Goal: Check status: Check status

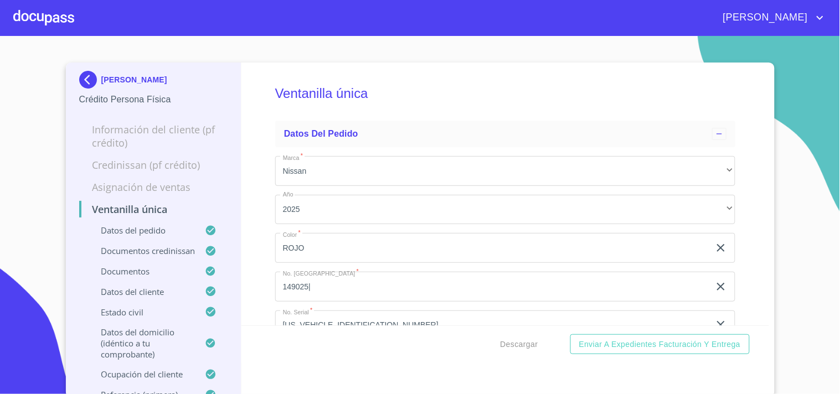
scroll to position [4123, 0]
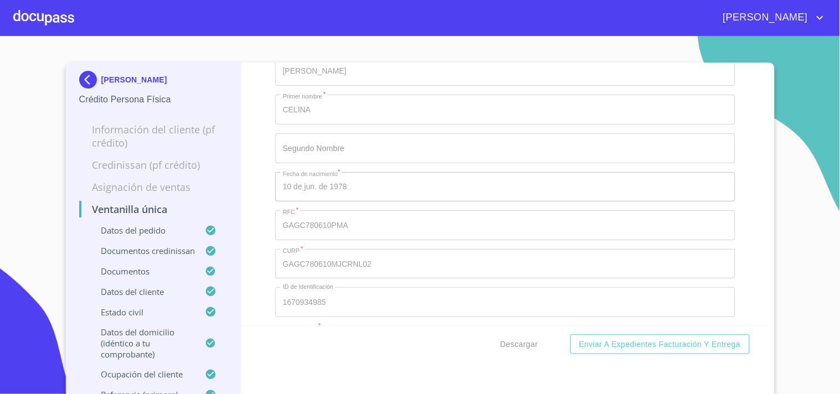
click at [70, 19] on div at bounding box center [43, 17] width 61 height 35
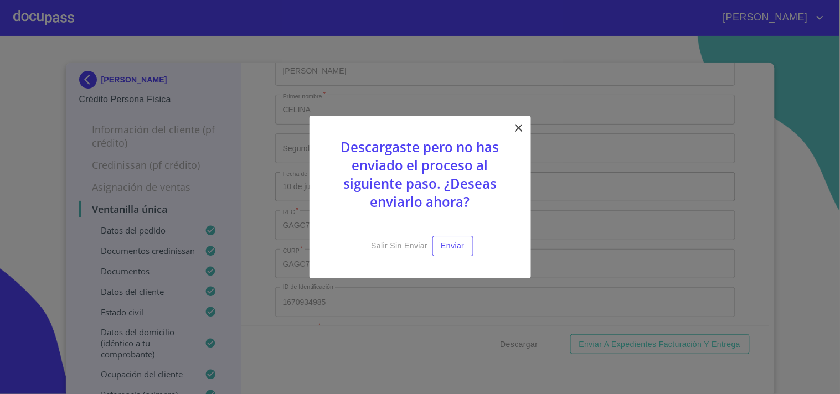
click at [513, 125] on icon at bounding box center [518, 127] width 13 height 13
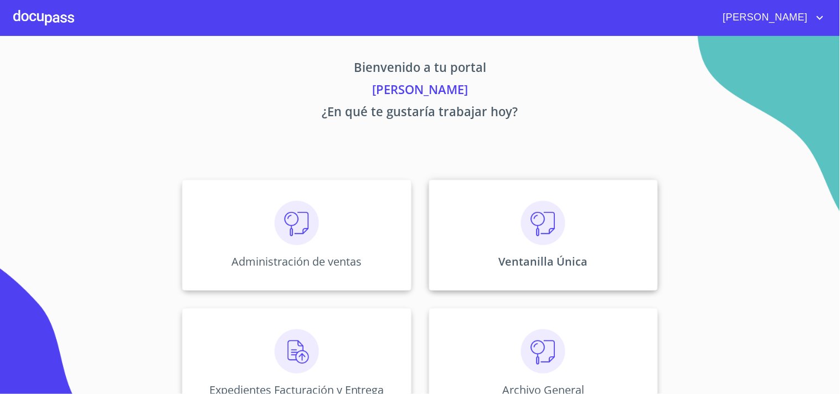
click at [533, 260] on p "Ventanilla Única" at bounding box center [543, 261] width 89 height 15
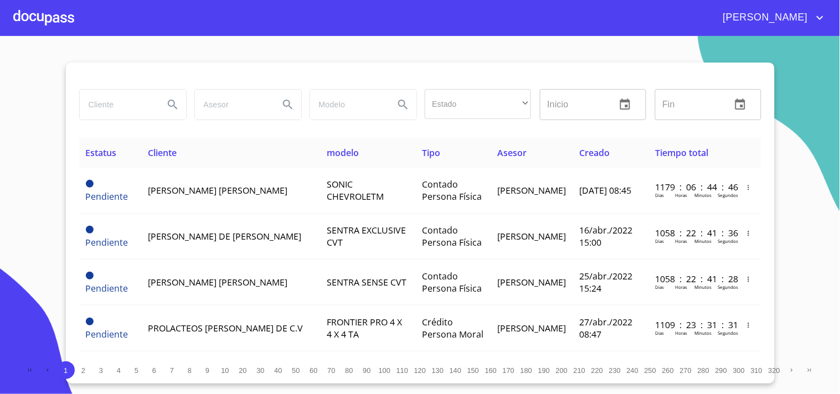
click at [121, 113] on input "search" at bounding box center [117, 105] width 75 height 30
type input "JORGE LUIS"
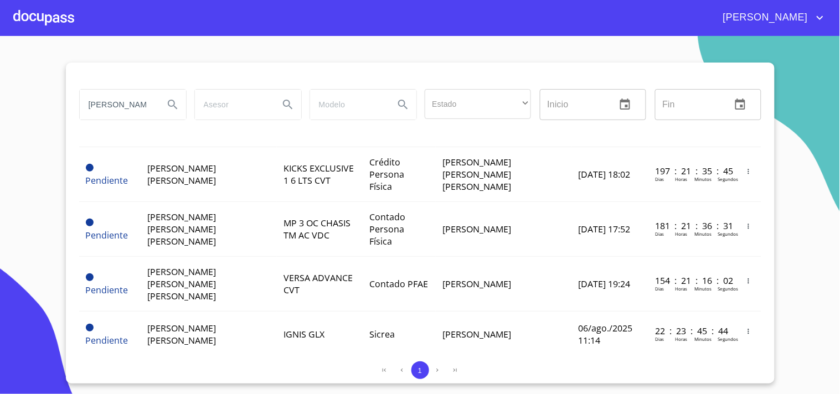
scroll to position [307, 0]
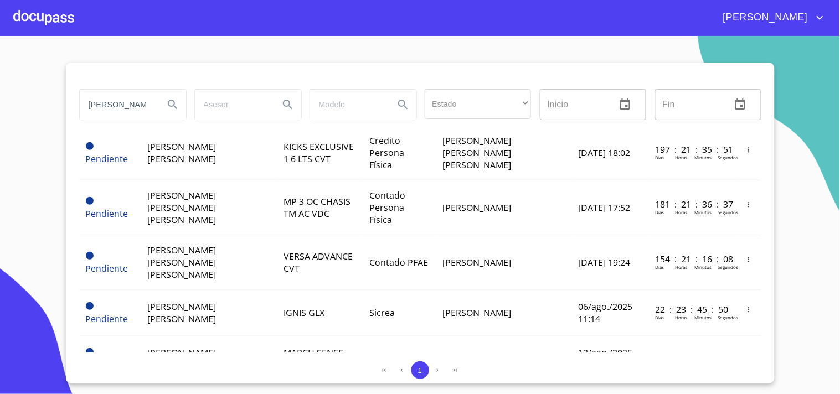
click at [319, 336] on td "MARCH SENSE TM 25" at bounding box center [320, 359] width 86 height 46
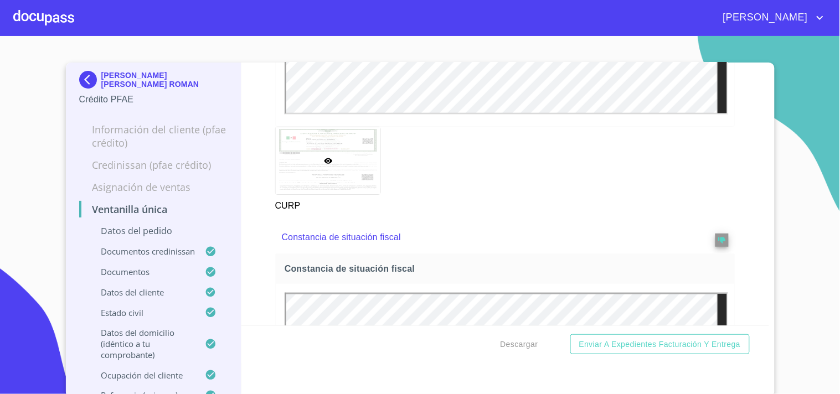
scroll to position [3385, 0]
drag, startPoint x: 408, startPoint y: 18, endPoint x: 411, endPoint y: 24, distance: 7.2
click at [410, 20] on div "[PERSON_NAME]" at bounding box center [450, 18] width 753 height 18
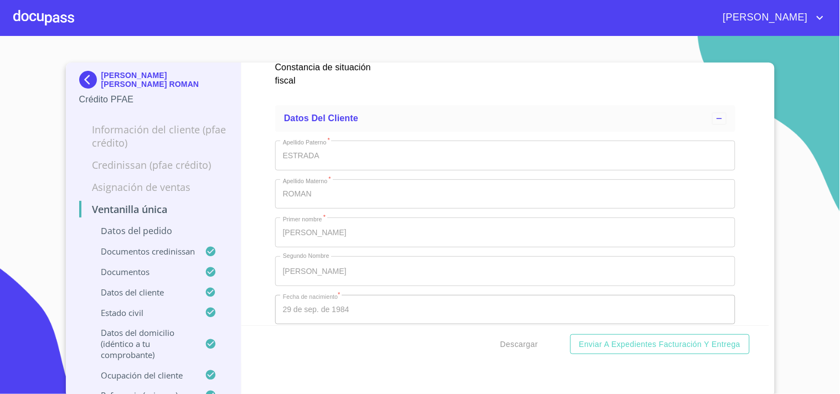
scroll to position [3754, 0]
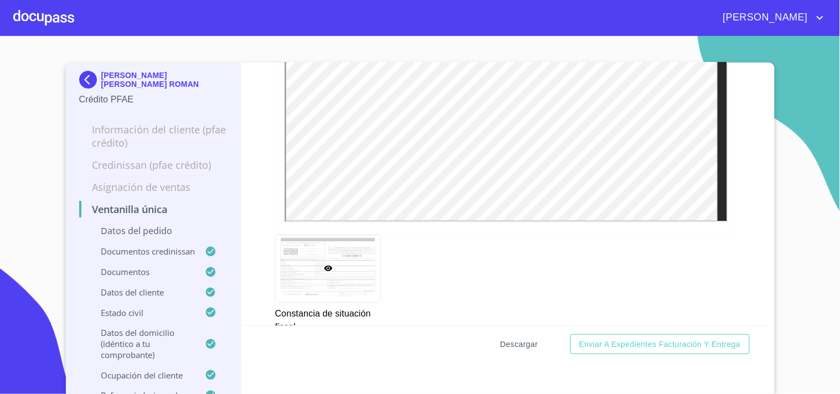
click at [532, 347] on span "Descargar" at bounding box center [520, 345] width 38 height 14
click at [74, 6] on div at bounding box center [43, 17] width 61 height 35
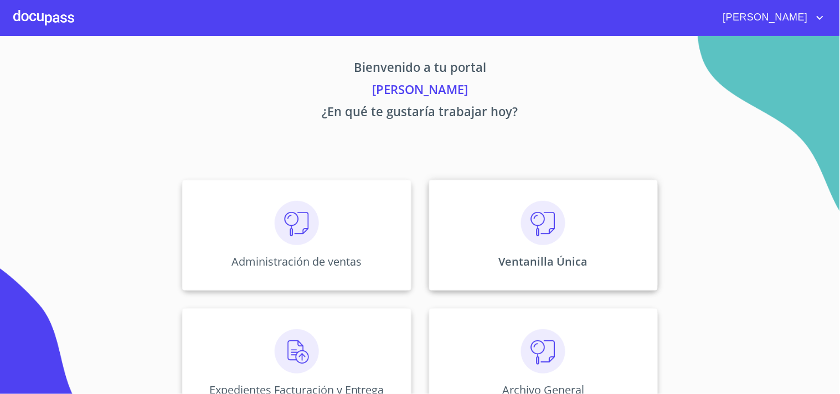
click at [491, 187] on div "Ventanilla Única" at bounding box center [543, 235] width 229 height 111
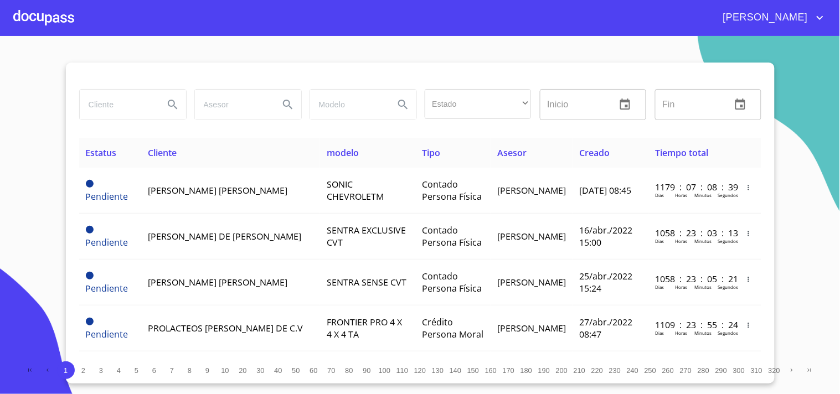
click at [114, 99] on input "search" at bounding box center [117, 105] width 75 height 30
type input "SANTA DE LA CRUZ"
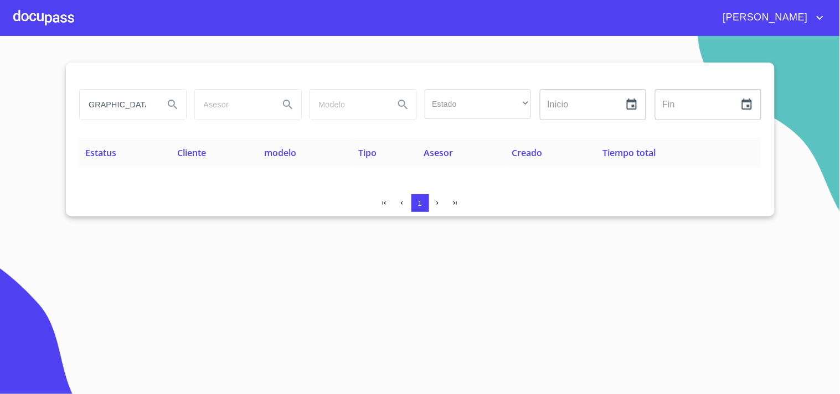
click at [58, 12] on div at bounding box center [43, 17] width 61 height 35
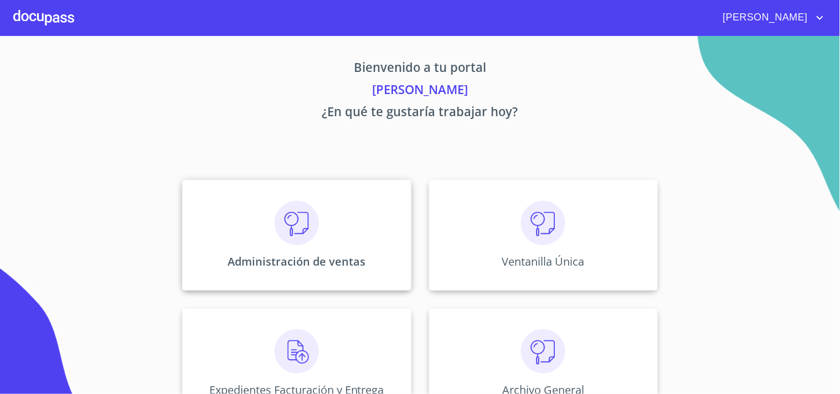
click at [284, 202] on img at bounding box center [297, 223] width 44 height 44
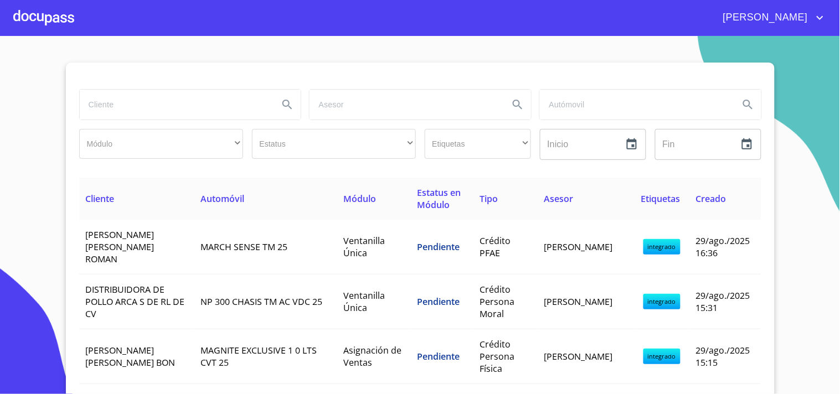
click at [171, 104] on input "search" at bounding box center [175, 105] width 191 height 30
type input "SANTANA DE LA CRUZ"
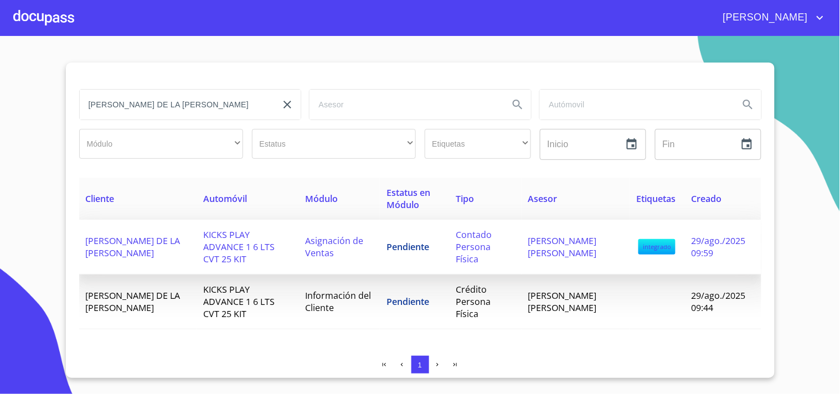
click at [209, 258] on td "KICKS PLAY ADVANCE 1 6 LTS CVT 25 KIT" at bounding box center [248, 247] width 102 height 55
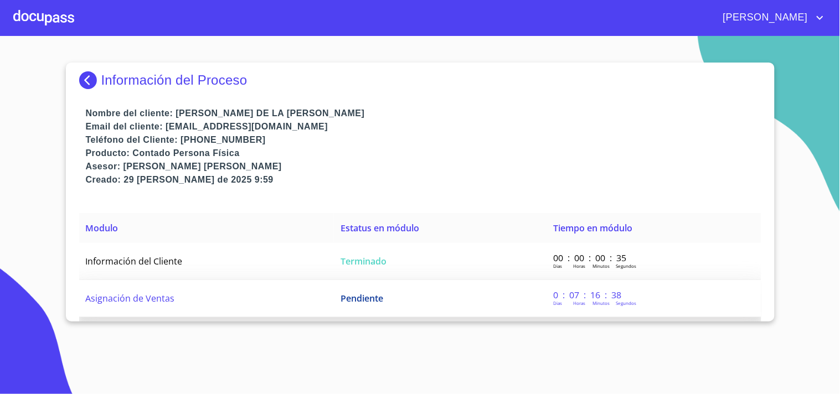
click at [389, 284] on td "Pendiente" at bounding box center [440, 298] width 213 height 37
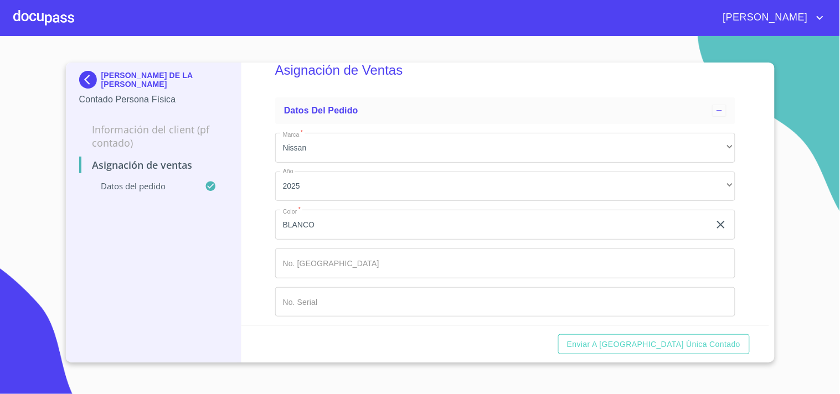
scroll to position [36, 0]
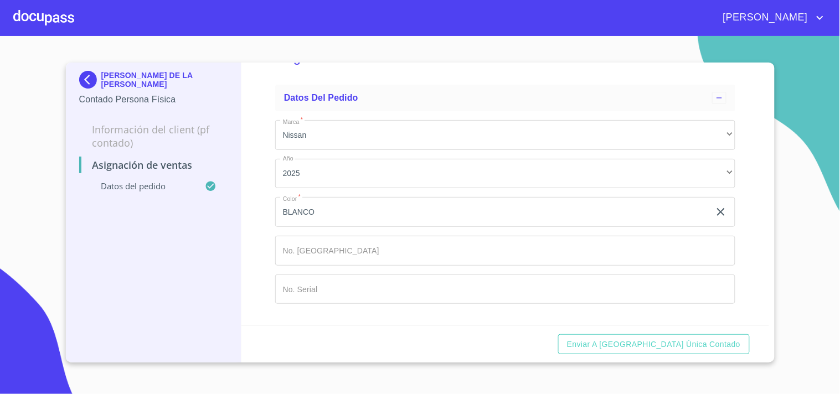
click at [370, 227] on input "Marca   *" at bounding box center [492, 212] width 435 height 30
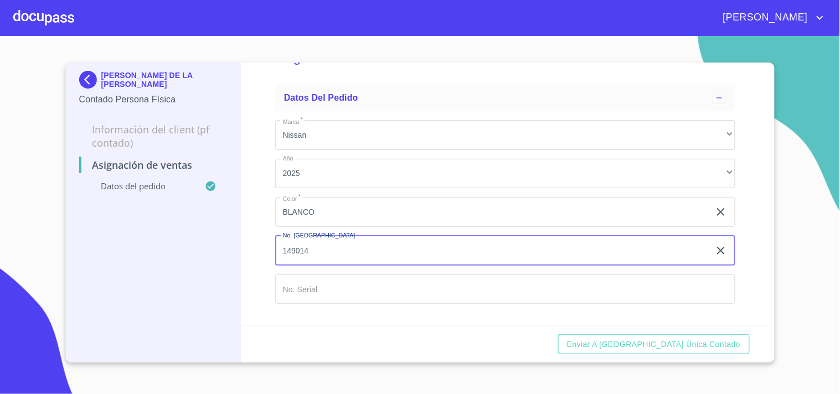
type input "149014"
click at [394, 227] on input "Marca   *" at bounding box center [492, 212] width 435 height 30
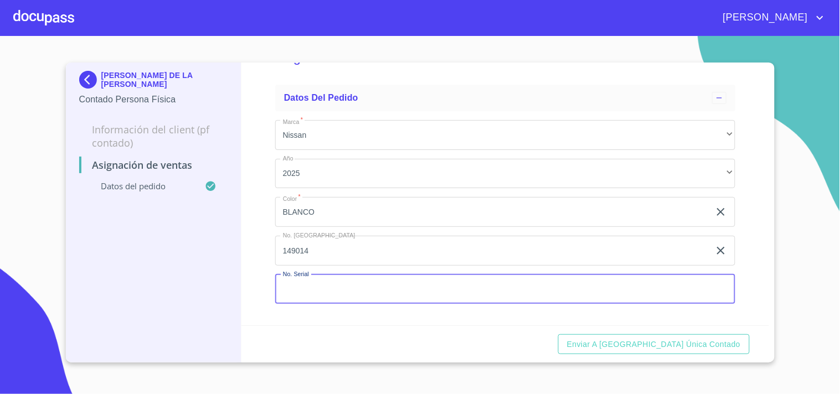
paste input "MNTFP5CP2S6015927"
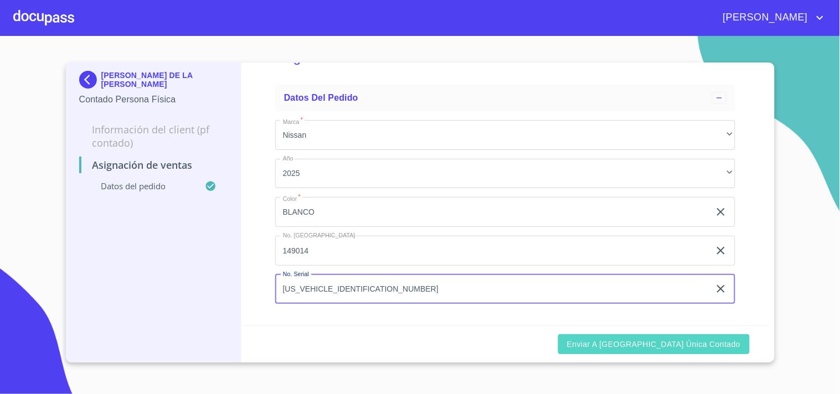
type input "MNTFP5CP2S6015927"
click at [710, 338] on span "Enviar a Ventanilla única contado" at bounding box center [654, 345] width 174 height 14
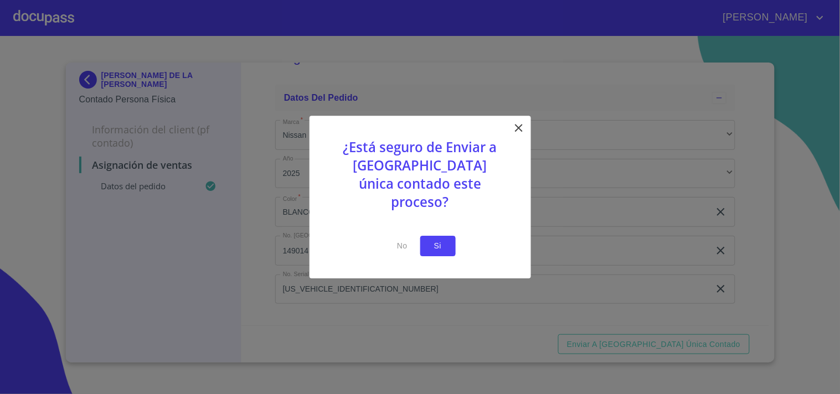
click at [433, 239] on span "Si" at bounding box center [438, 246] width 18 height 14
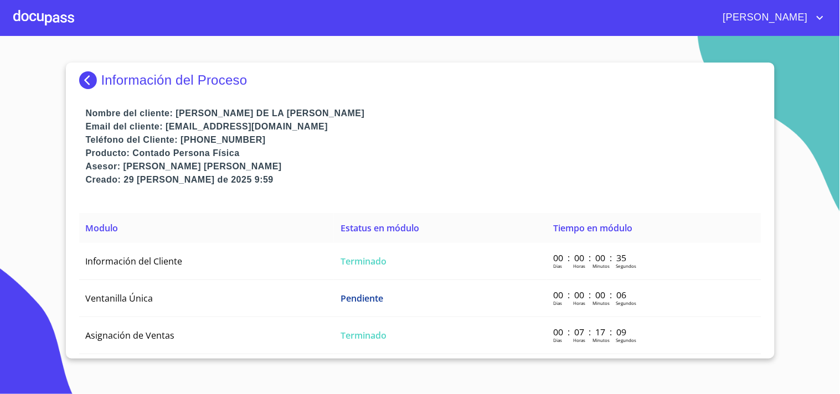
click at [59, 30] on div at bounding box center [43, 17] width 61 height 35
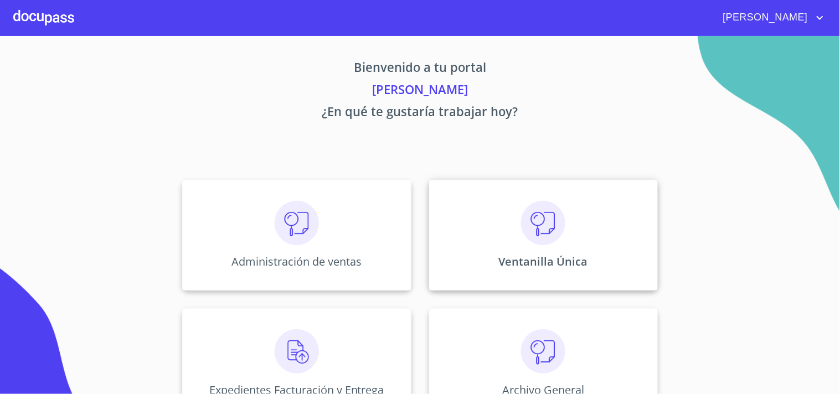
click at [569, 240] on div "Ventanilla Única" at bounding box center [543, 235] width 229 height 111
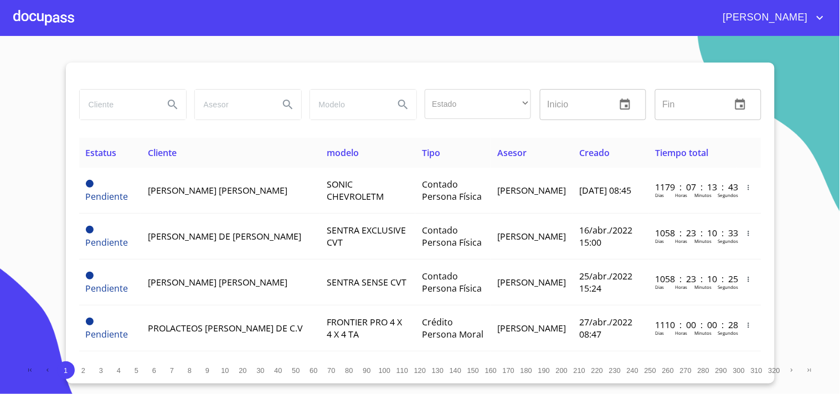
click at [119, 89] on div at bounding box center [132, 104] width 107 height 31
click at [119, 94] on input "search" at bounding box center [117, 105] width 75 height 30
type input "SANTANA DE LA CRUZ"
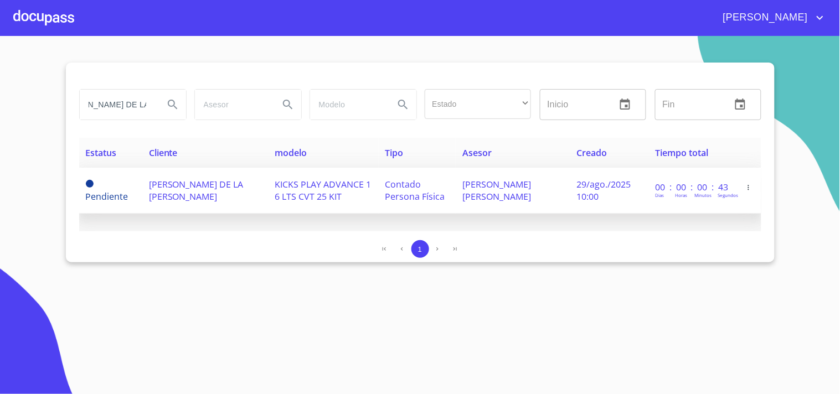
click at [596, 192] on span "29/ago./2025 10:00" at bounding box center [604, 190] width 54 height 24
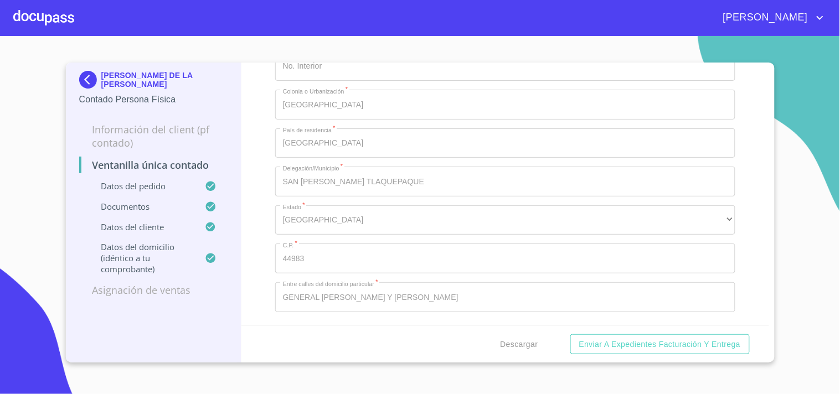
scroll to position [2154, 0]
click at [528, 347] on span "Descargar" at bounding box center [520, 345] width 38 height 14
click at [57, 8] on div at bounding box center [43, 17] width 61 height 35
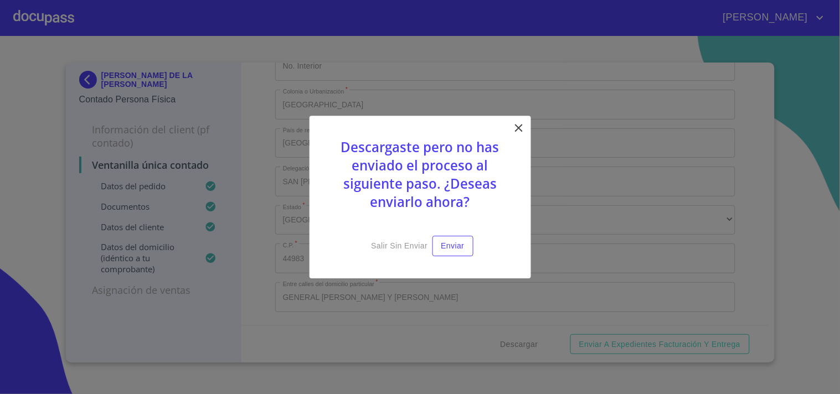
click at [517, 126] on icon at bounding box center [519, 128] width 8 height 8
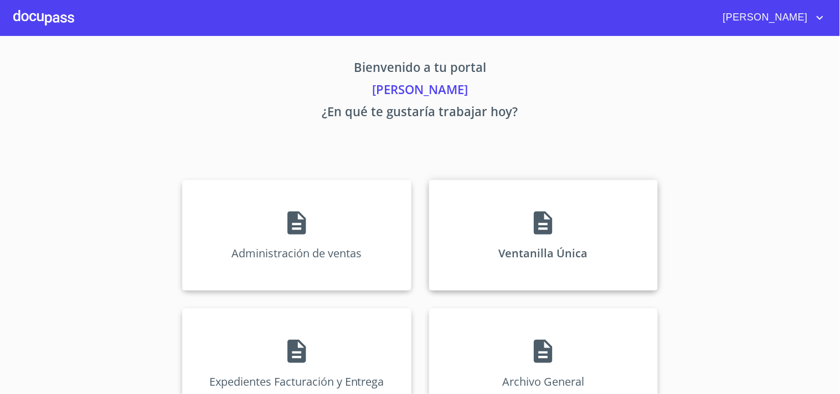
click at [553, 212] on div "Ventanilla Única" at bounding box center [543, 235] width 229 height 111
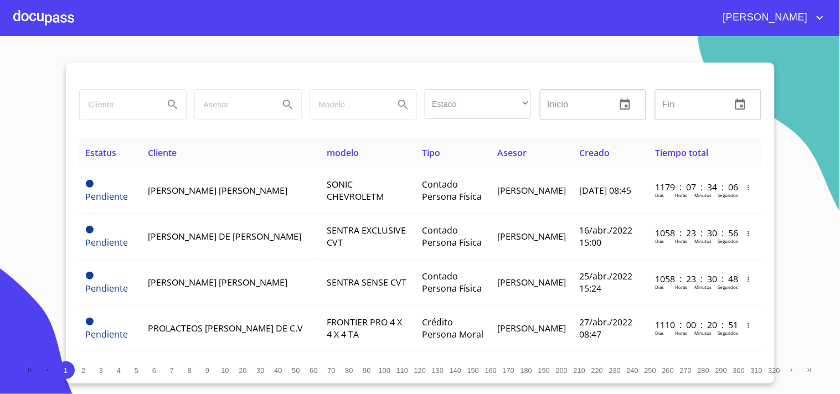
click at [97, 106] on input "search" at bounding box center [117, 105] width 75 height 30
type input "ARRENDADORA PERFER"
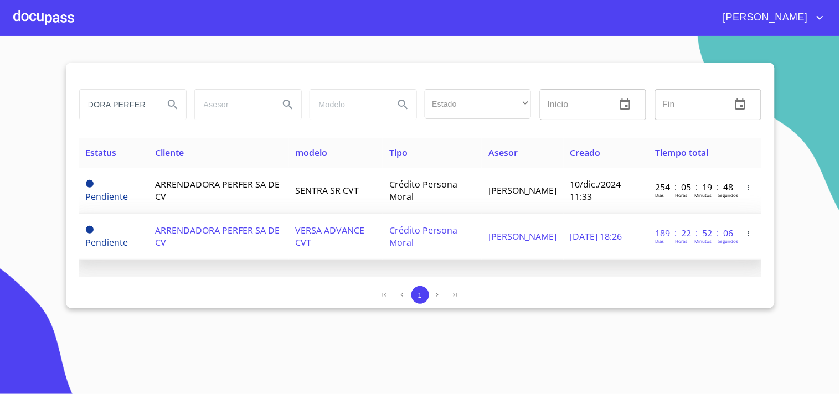
scroll to position [0, 0]
click at [223, 240] on td "ARRENDADORA PERFER SA DE CV" at bounding box center [218, 237] width 140 height 46
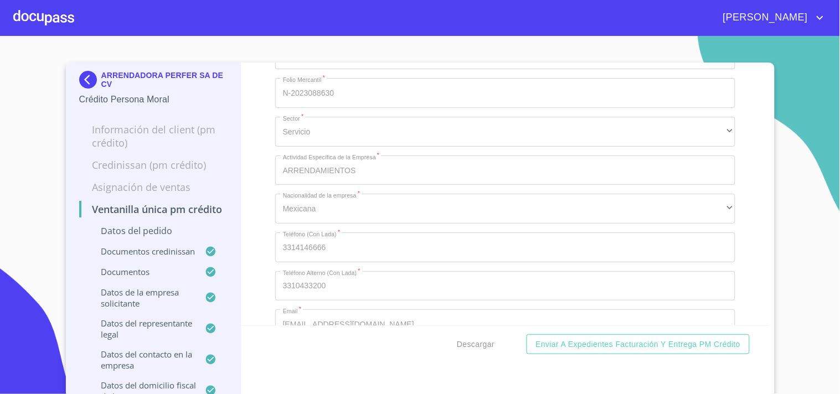
scroll to position [7521, 0]
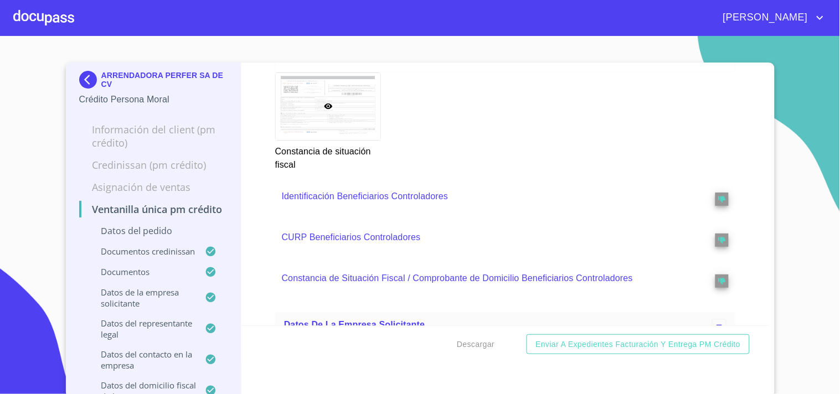
click at [40, 14] on div at bounding box center [43, 17] width 61 height 35
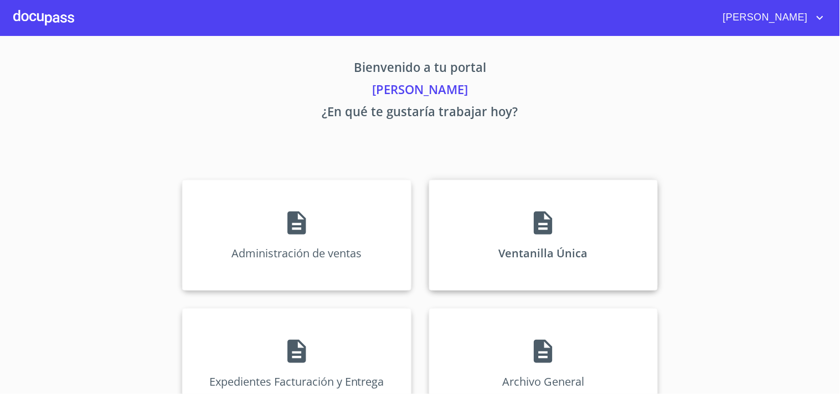
click at [534, 217] on icon at bounding box center [543, 223] width 18 height 23
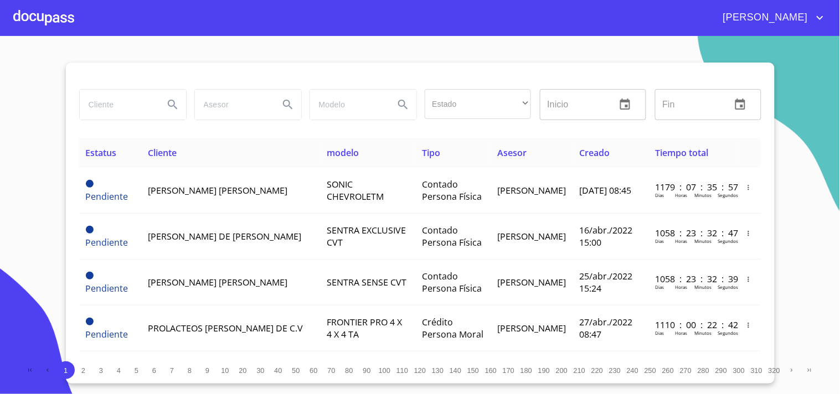
click at [89, 107] on input "search" at bounding box center [117, 105] width 75 height 30
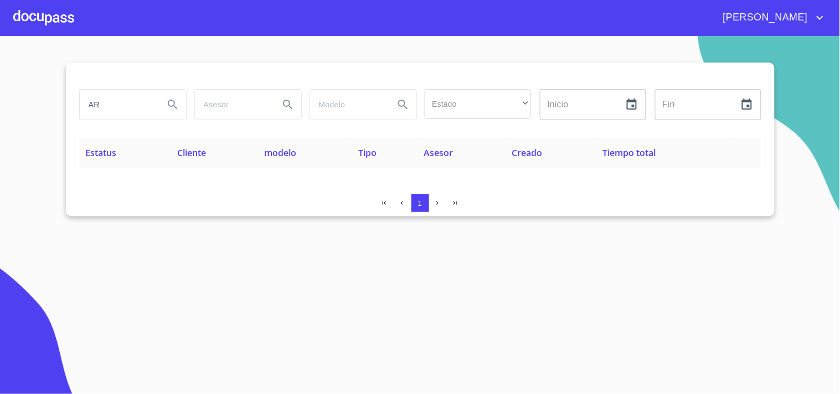
type input "A"
type input "ARRENDADORA PERFER"
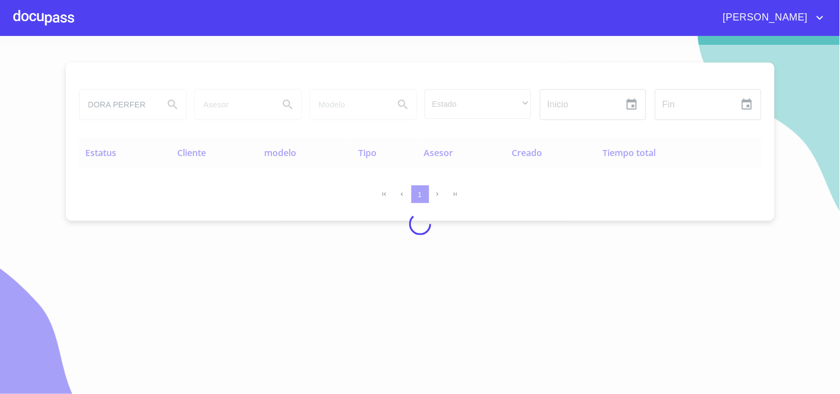
scroll to position [0, 0]
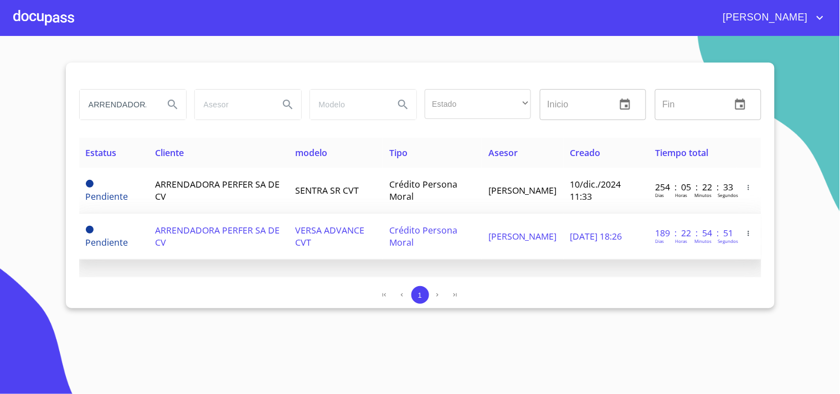
click at [306, 237] on span "VERSA ADVANCE CVT" at bounding box center [330, 236] width 69 height 24
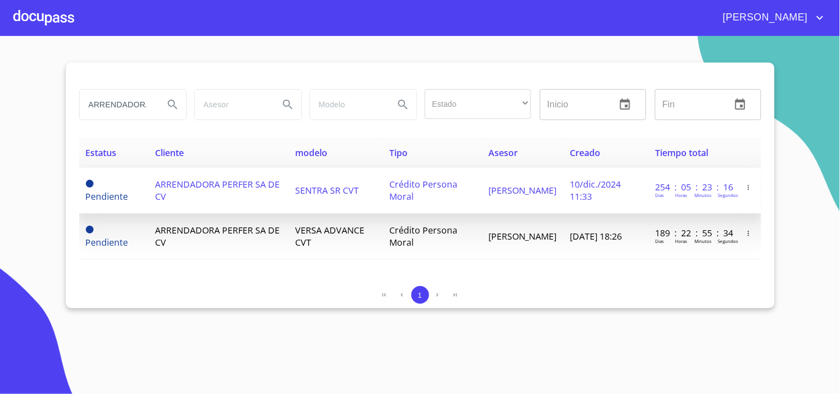
click at [231, 196] on td "ARRENDADORA PERFER SA DE CV" at bounding box center [218, 191] width 140 height 46
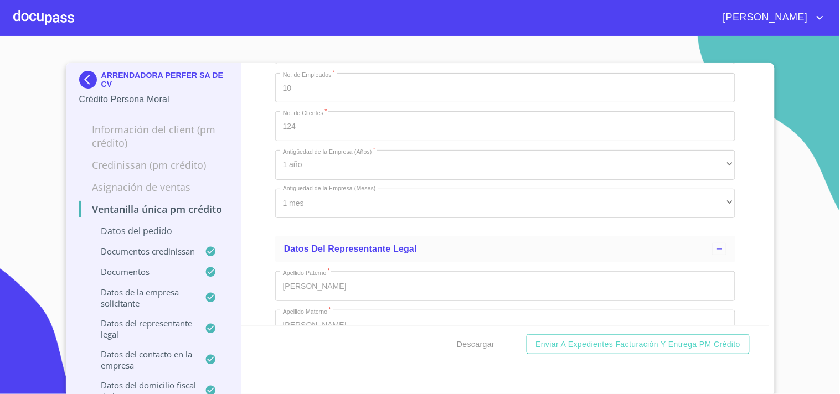
scroll to position [7755, 0]
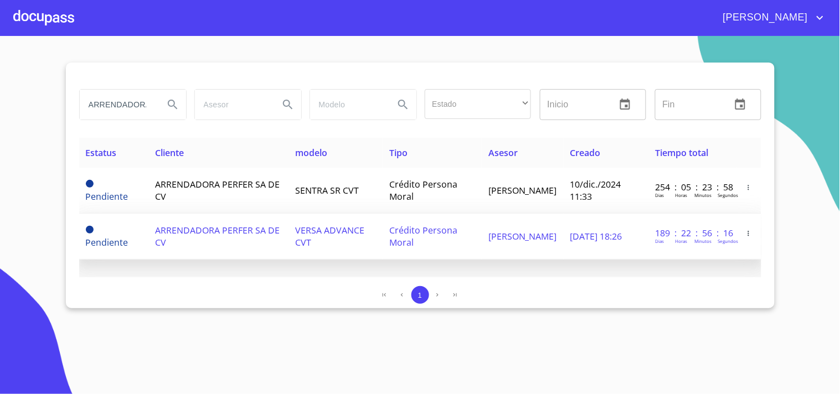
click at [285, 220] on td "ARRENDADORA PERFER SA DE CV" at bounding box center [218, 237] width 140 height 46
click at [203, 237] on td "ARRENDADORA PERFER SA DE CV" at bounding box center [218, 237] width 140 height 46
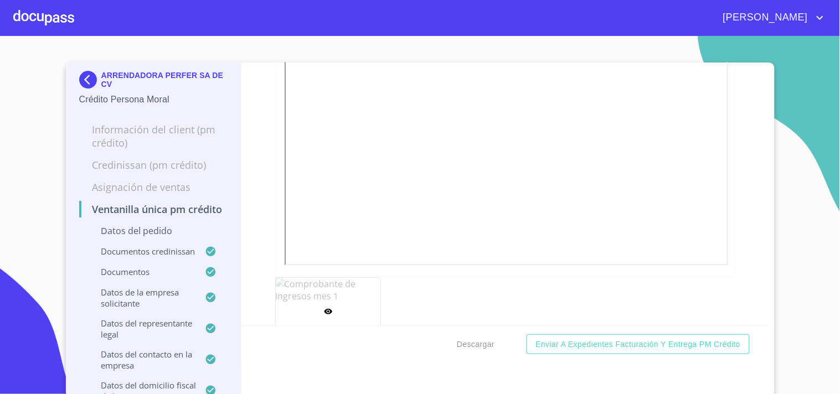
scroll to position [6727, 0]
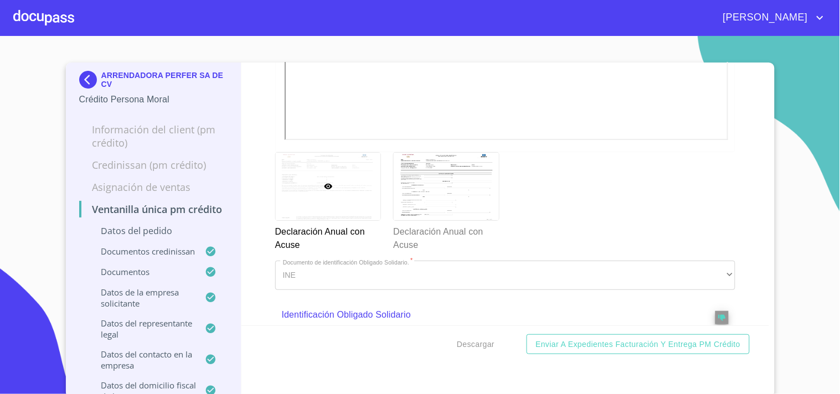
scroll to position [4554, 0]
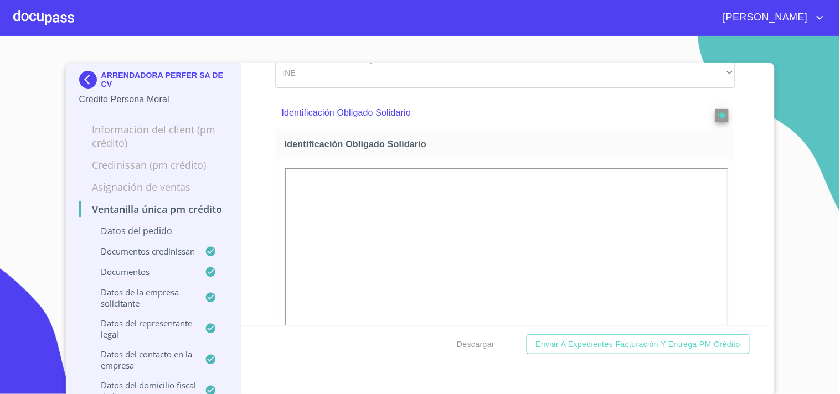
click at [810, 257] on section "ARRENDADORA PERFER SA DE CV Crédito Persona Moral Información del Client (PM cr…" at bounding box center [420, 215] width 840 height 358
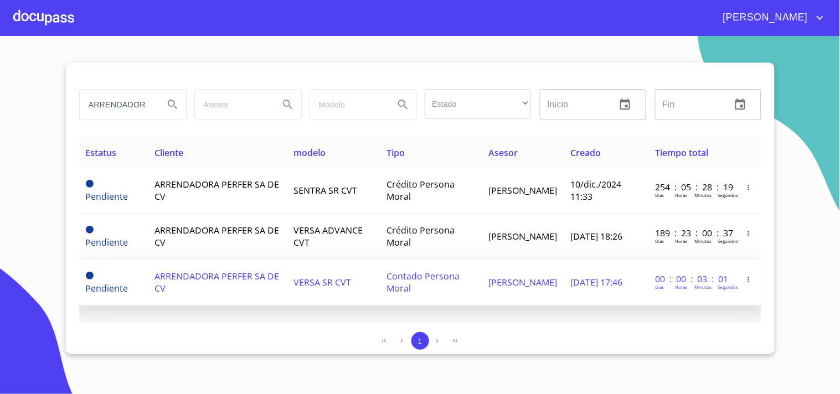
click at [564, 289] on td "30/may./2025 17:46" at bounding box center [606, 283] width 85 height 46
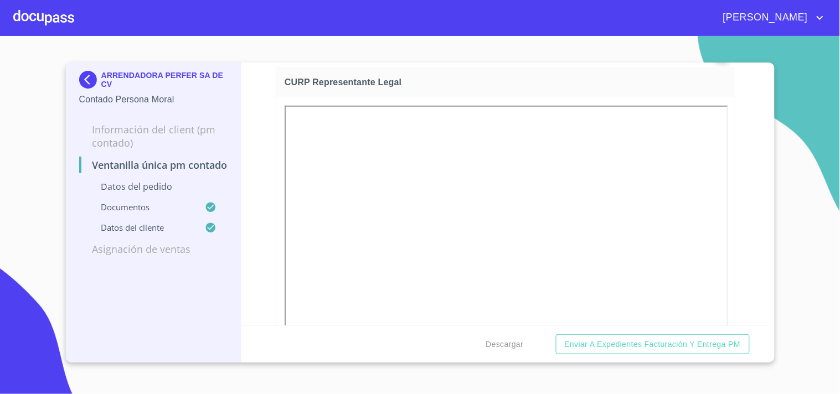
scroll to position [2339, 0]
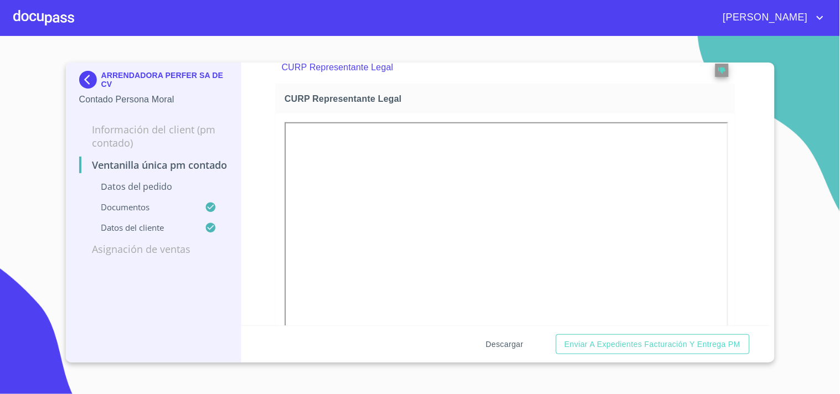
click at [517, 341] on span "Descargar" at bounding box center [505, 345] width 38 height 14
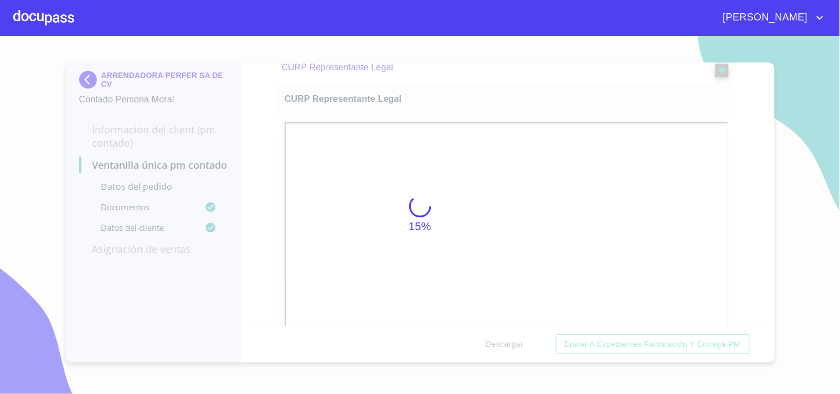
click at [708, 170] on div "15%" at bounding box center [420, 215] width 840 height 358
click at [626, 192] on div "15%" at bounding box center [420, 215] width 840 height 358
click at [682, 255] on div "15%" at bounding box center [420, 215] width 840 height 358
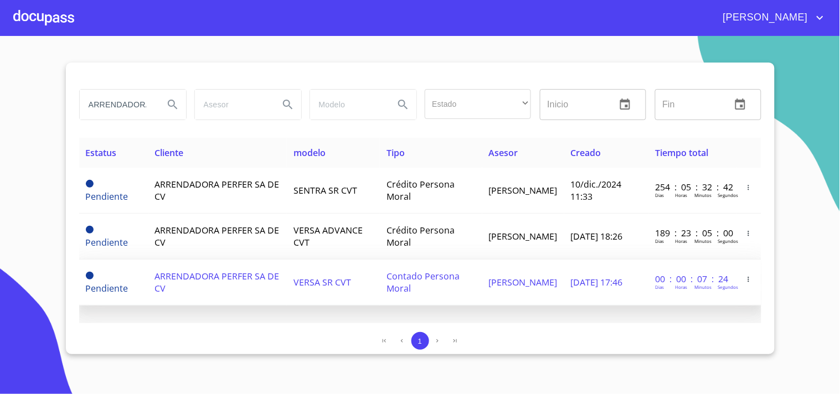
click at [275, 284] on td "ARRENDADORA PERFER SA DE CV" at bounding box center [217, 283] width 139 height 46
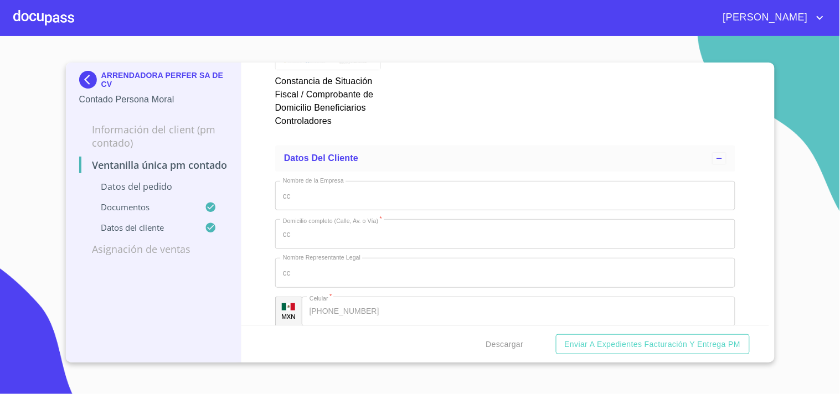
scroll to position [3836, 0]
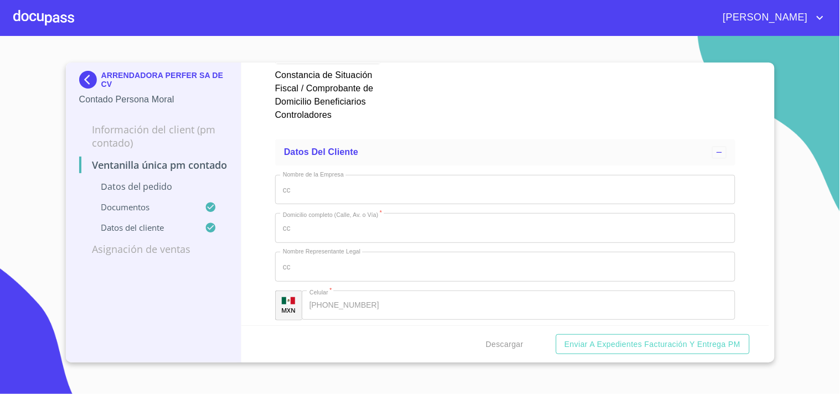
click at [13, 18] on div "[PERSON_NAME]" at bounding box center [420, 17] width 840 height 35
click at [45, 21] on div at bounding box center [43, 17] width 61 height 35
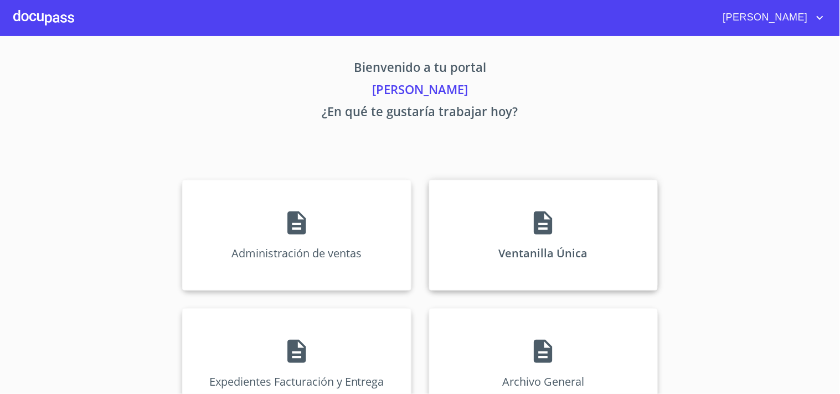
click at [530, 234] on div "Ventanilla Única" at bounding box center [543, 235] width 229 height 111
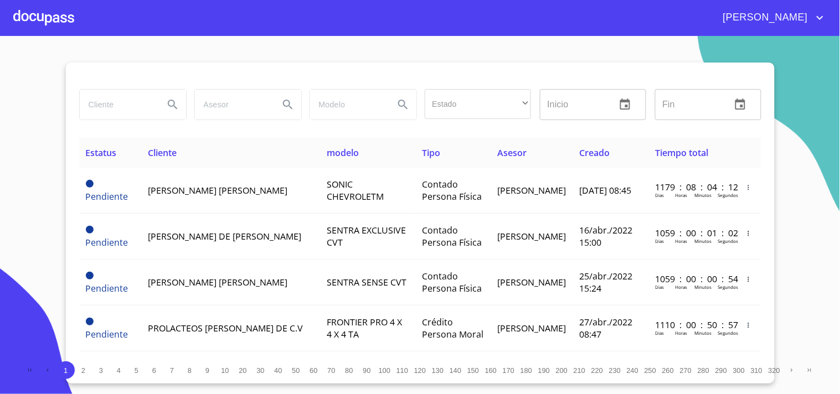
drag, startPoint x: 114, startPoint y: 111, endPoint x: 127, endPoint y: 137, distance: 29.5
click at [117, 114] on input "search" at bounding box center [117, 105] width 75 height 30
type input "CLAUDIA ILEANA"
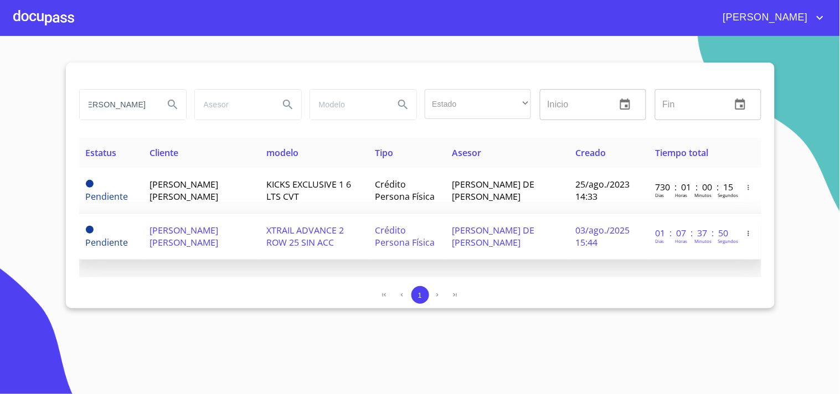
click at [644, 229] on td "03/ago./2025 15:44" at bounding box center [609, 237] width 80 height 46
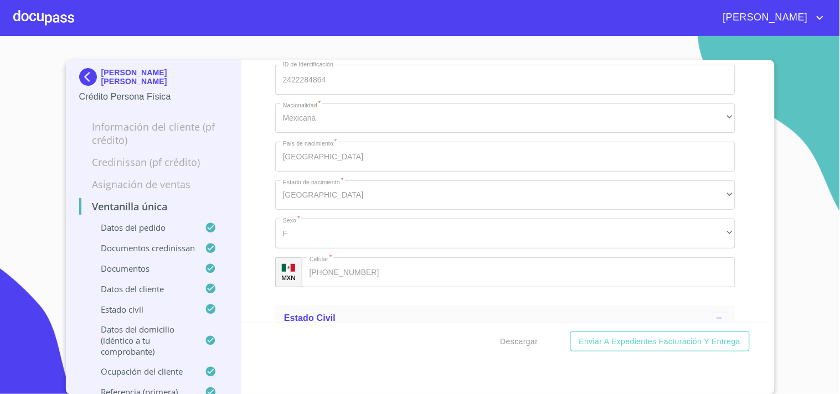
scroll to position [3261, 0]
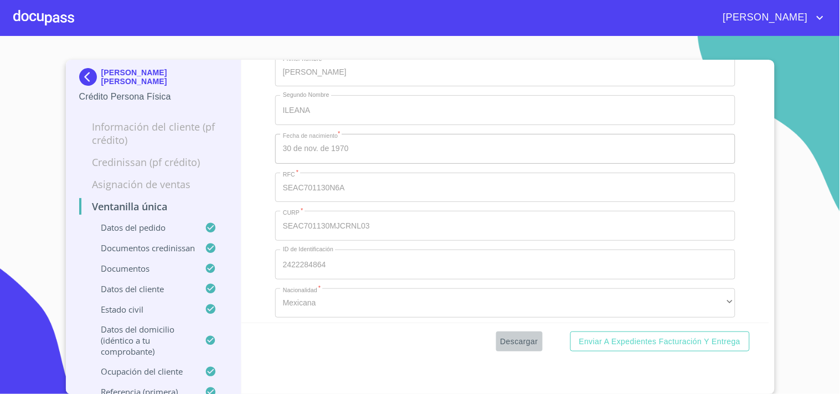
click at [502, 337] on span "Descargar" at bounding box center [520, 342] width 38 height 14
click at [66, 8] on div at bounding box center [43, 17] width 61 height 35
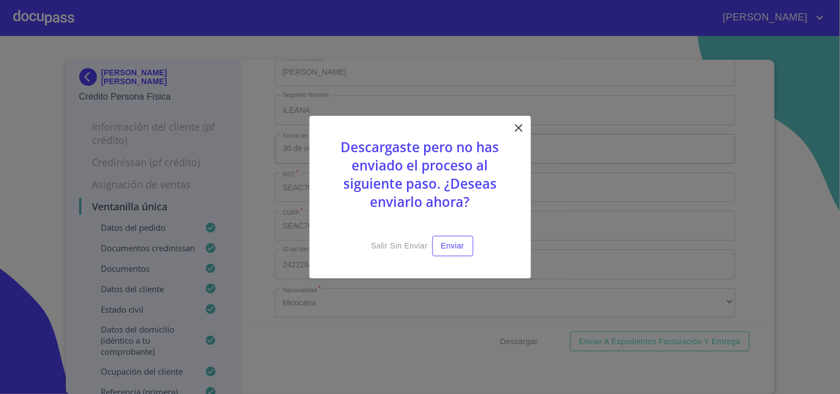
click at [522, 126] on icon at bounding box center [518, 127] width 13 height 13
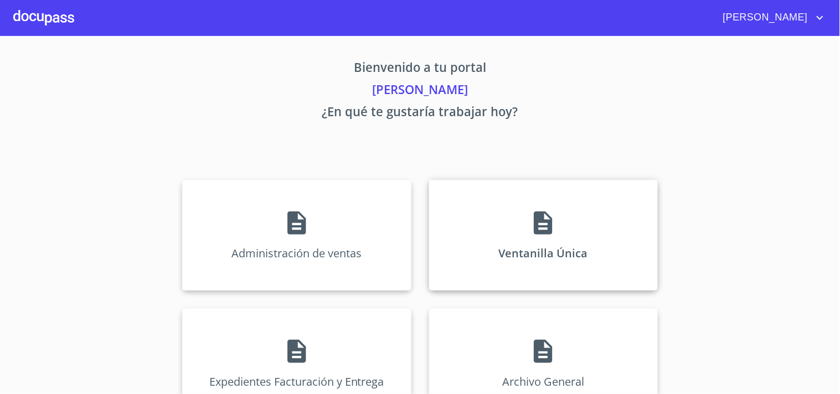
click at [543, 220] on icon at bounding box center [543, 223] width 18 height 23
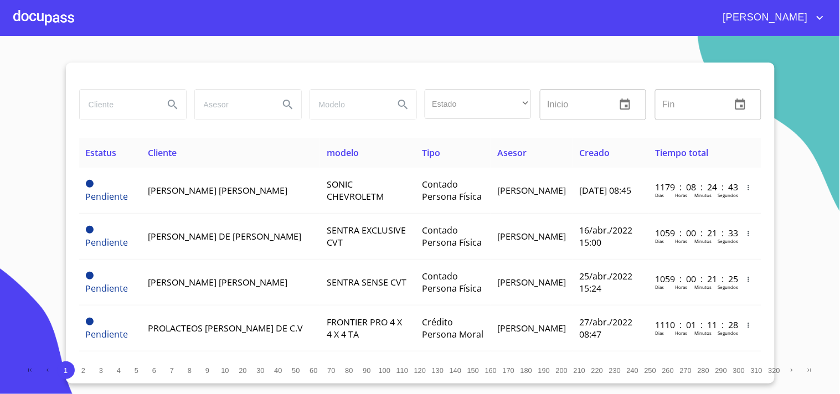
click at [126, 101] on input "search" at bounding box center [117, 105] width 75 height 30
type input "RIEVRA LARIOS"
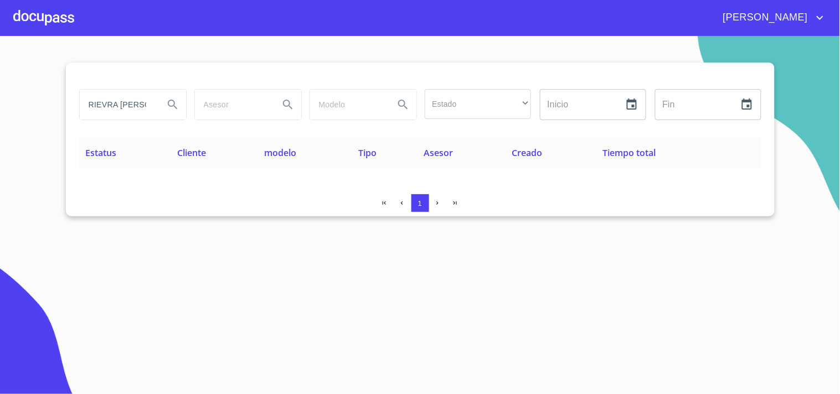
scroll to position [0, 0]
drag, startPoint x: 153, startPoint y: 107, endPoint x: 0, endPoint y: 172, distance: 166.1
click at [0, 171] on section "RIEVRA LARIOS Estado ​ ​ Inicio ​ Fin ​ Estatus Cliente modelo Tipo Asesor Crea…" at bounding box center [420, 215] width 840 height 358
type input "MORENO DEL VILLAR"
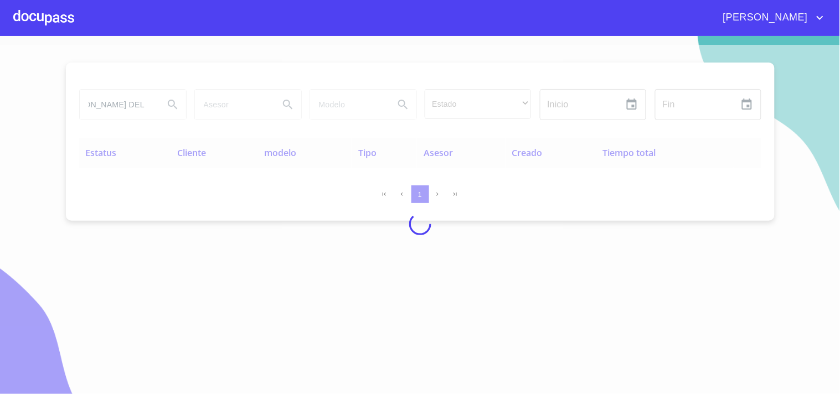
scroll to position [0, 0]
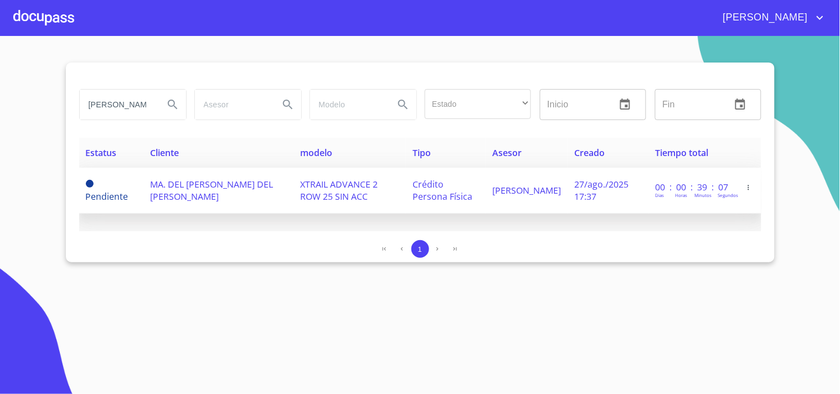
click at [638, 184] on td "27/ago./2025 17:37" at bounding box center [608, 191] width 81 height 46
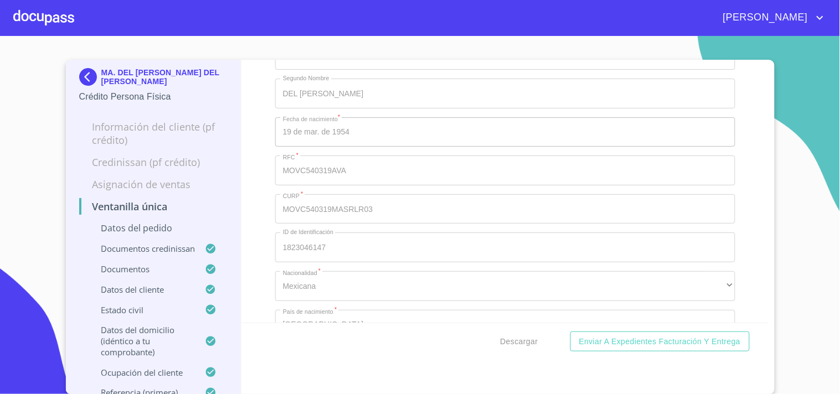
scroll to position [3324, 0]
click at [521, 336] on span "Descargar" at bounding box center [520, 342] width 38 height 14
click at [54, 21] on div at bounding box center [43, 17] width 61 height 35
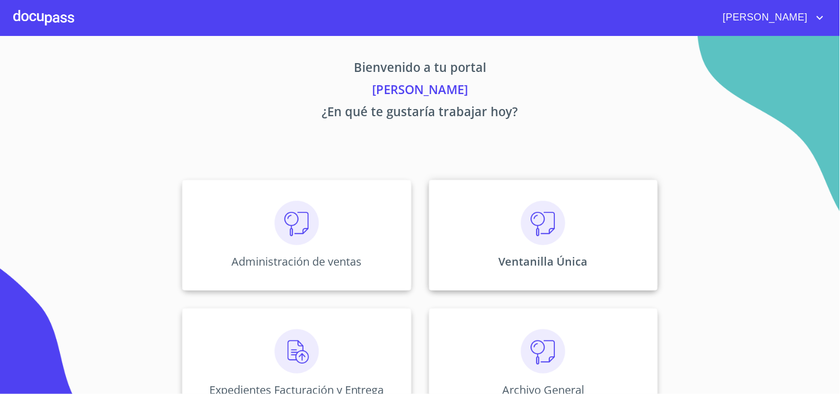
click at [487, 230] on div "Ventanilla Única" at bounding box center [543, 235] width 229 height 111
